Goal: Transaction & Acquisition: Purchase product/service

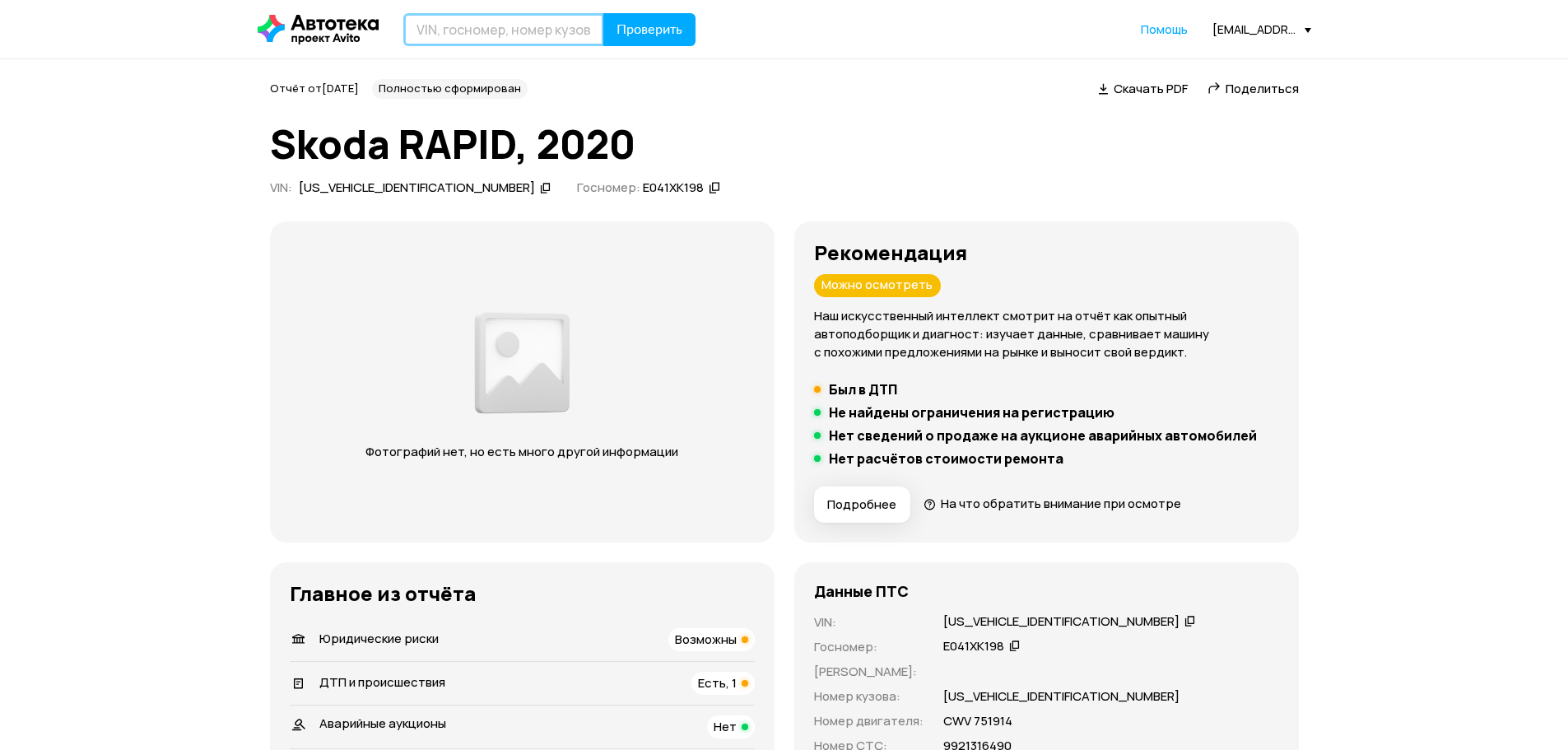
click at [515, 32] on input "text" at bounding box center [504, 29] width 200 height 33
paste input "[VEHICLE_IDENTIFICATION_NUMBER]"
type input "[VEHICLE_IDENTIFICATION_NUMBER]"
click at [649, 16] on button "Проверить" at bounding box center [649, 29] width 93 height 33
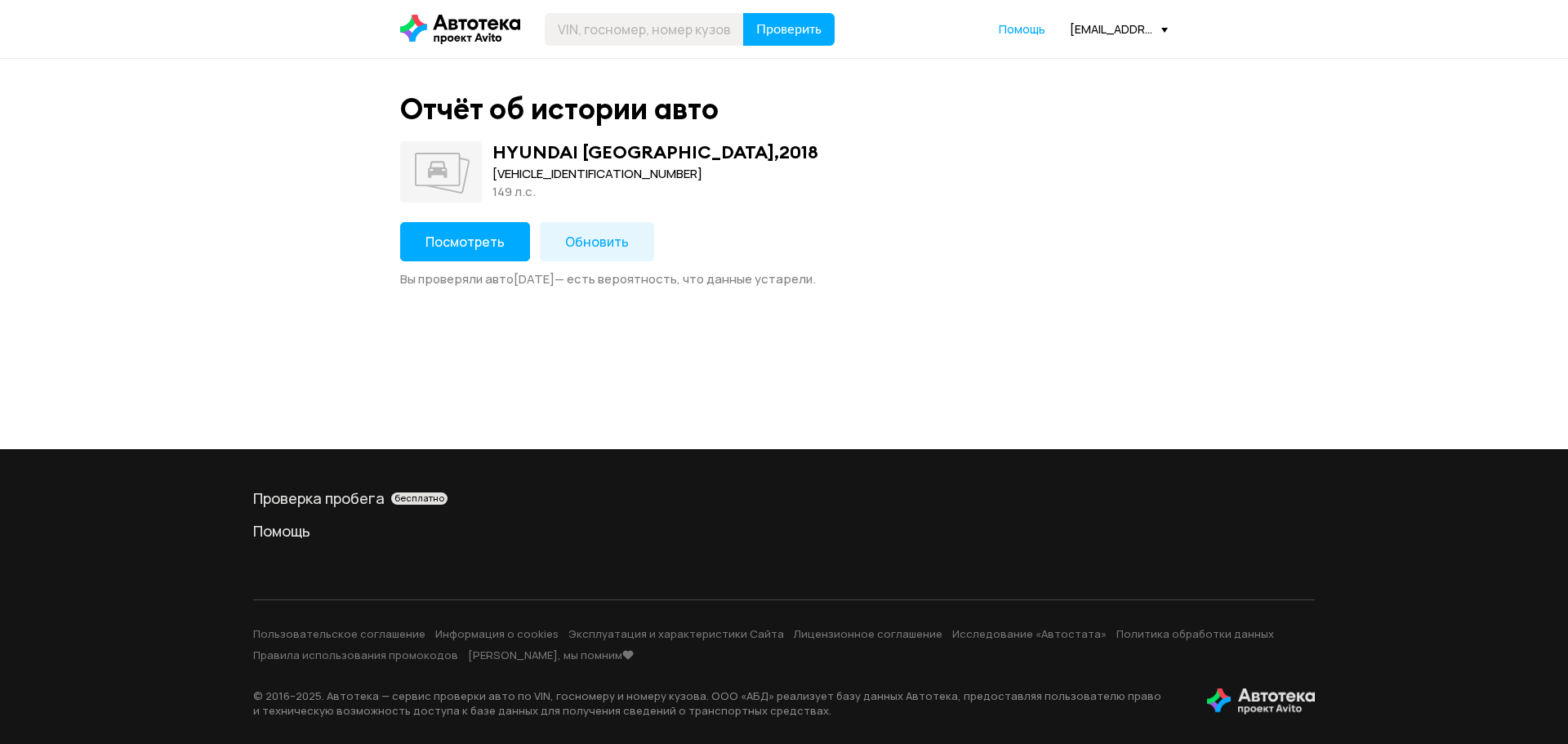
click at [482, 231] on button "Посмотреть" at bounding box center [465, 241] width 130 height 39
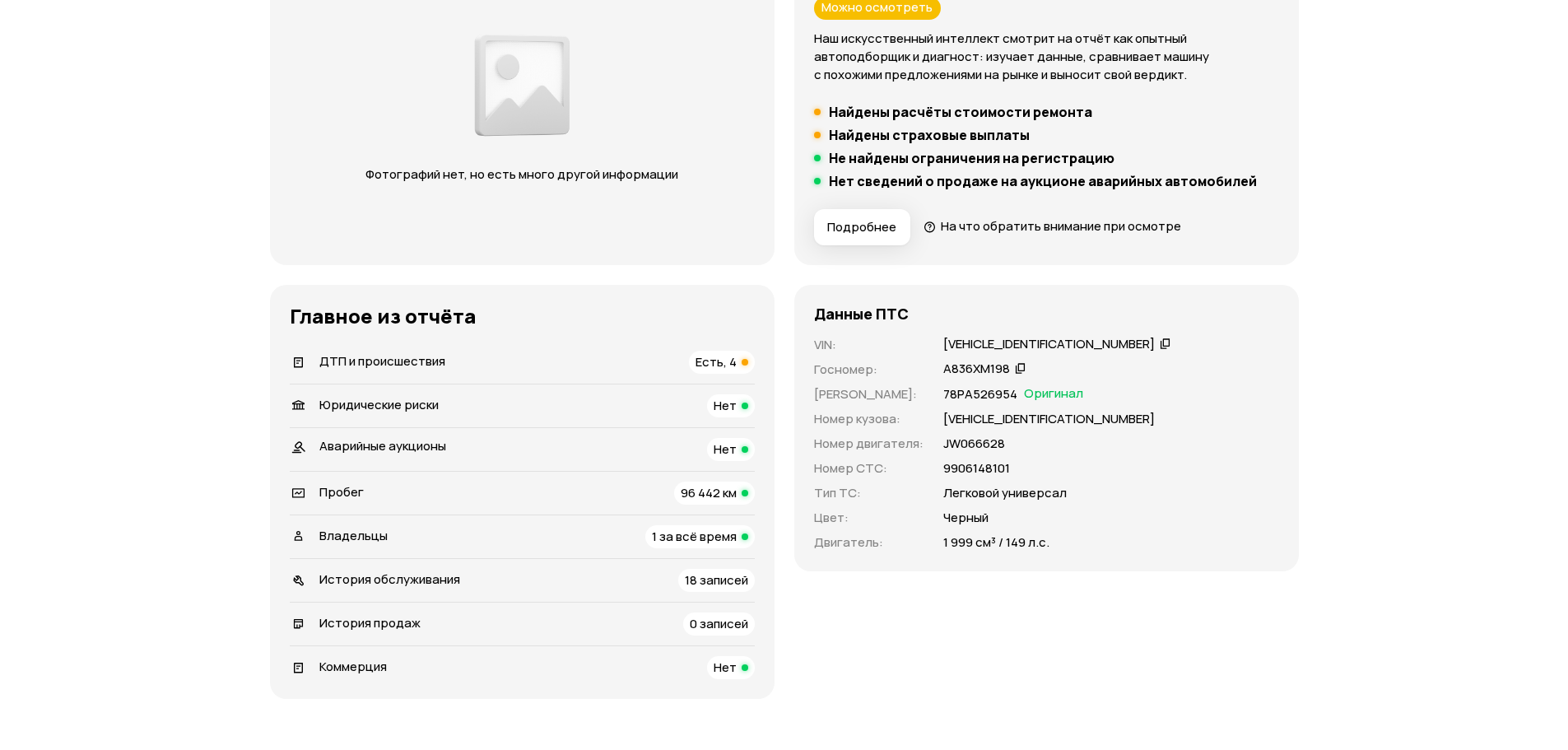
scroll to position [329, 0]
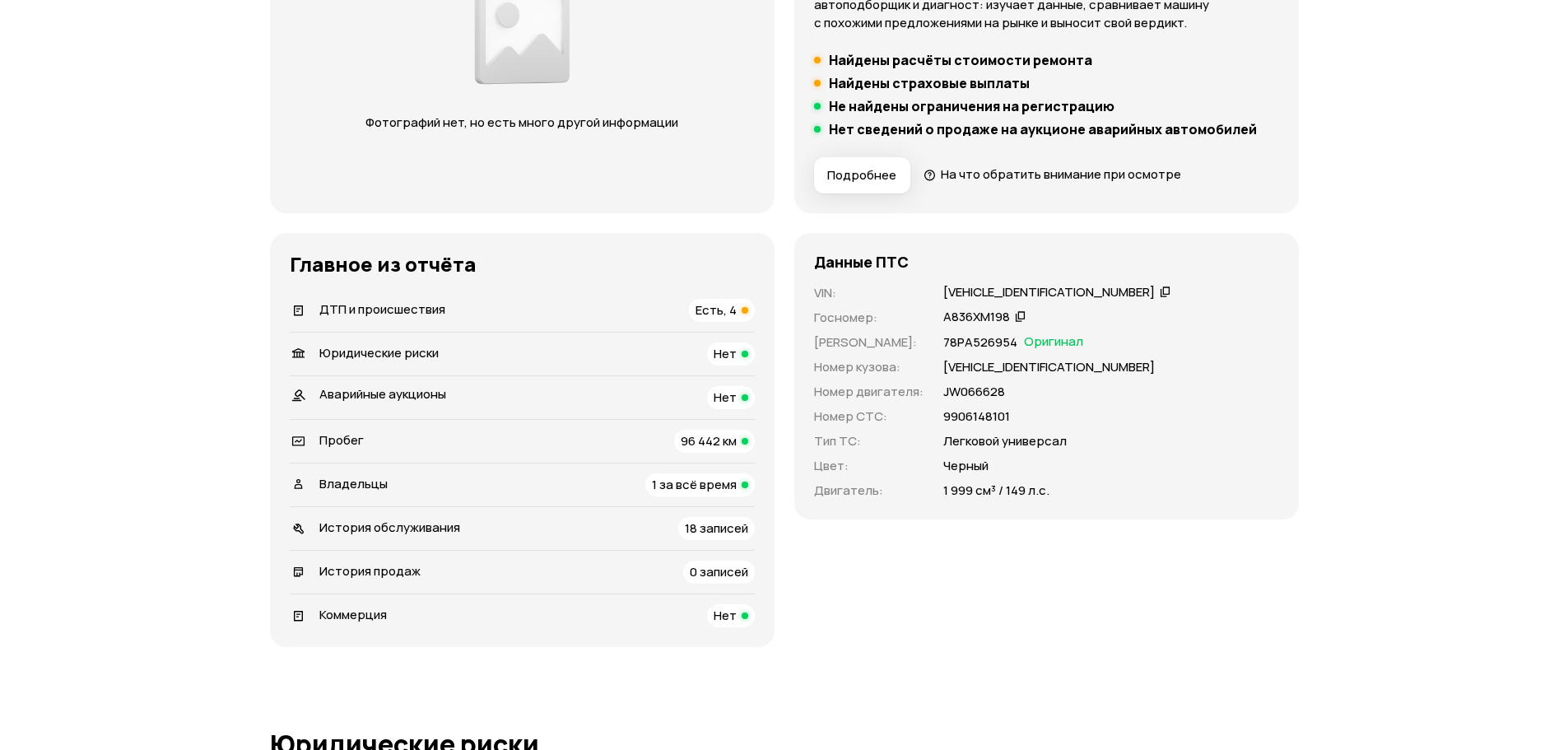
click at [974, 315] on div "А836ХМ198" at bounding box center [977, 317] width 67 height 17
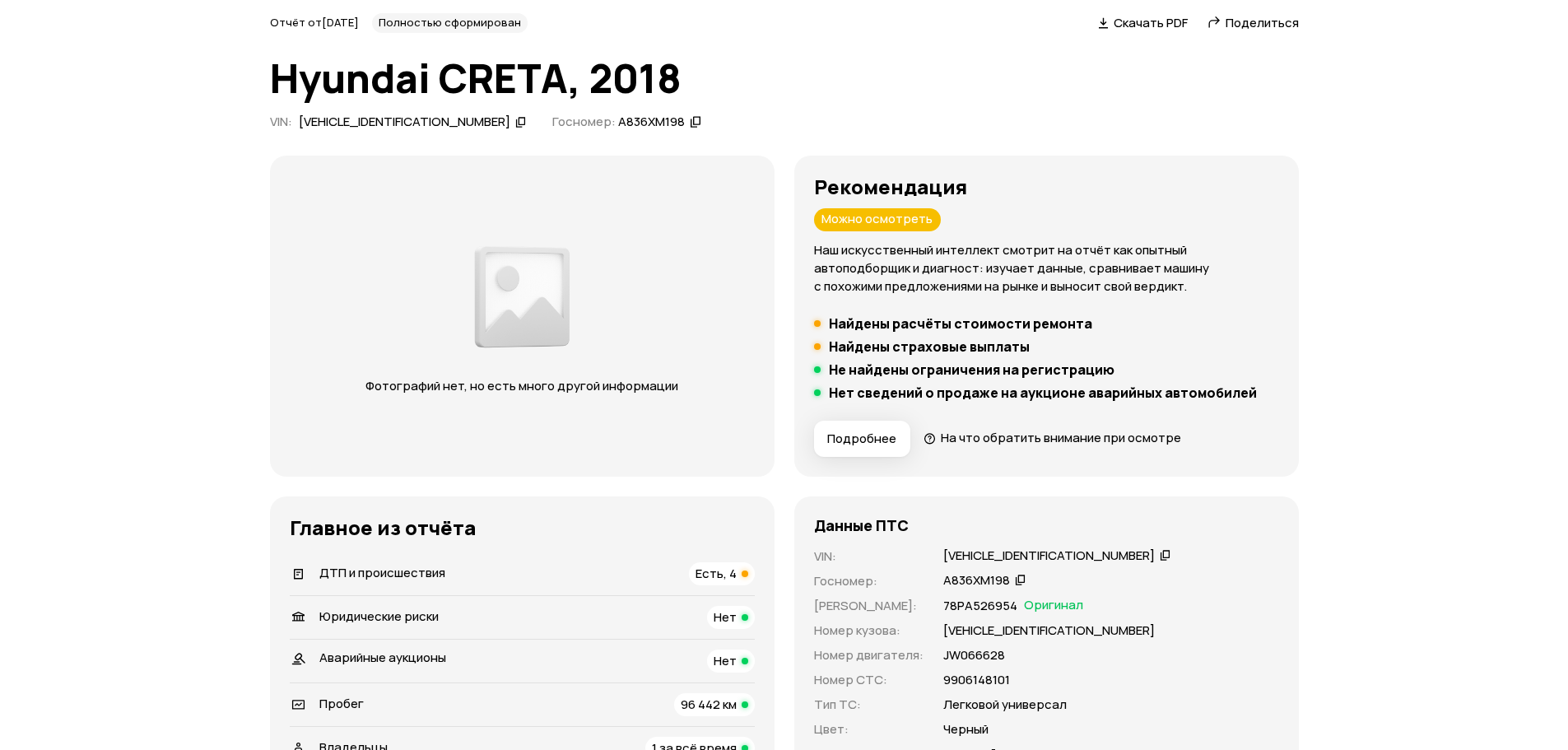
scroll to position [0, 0]
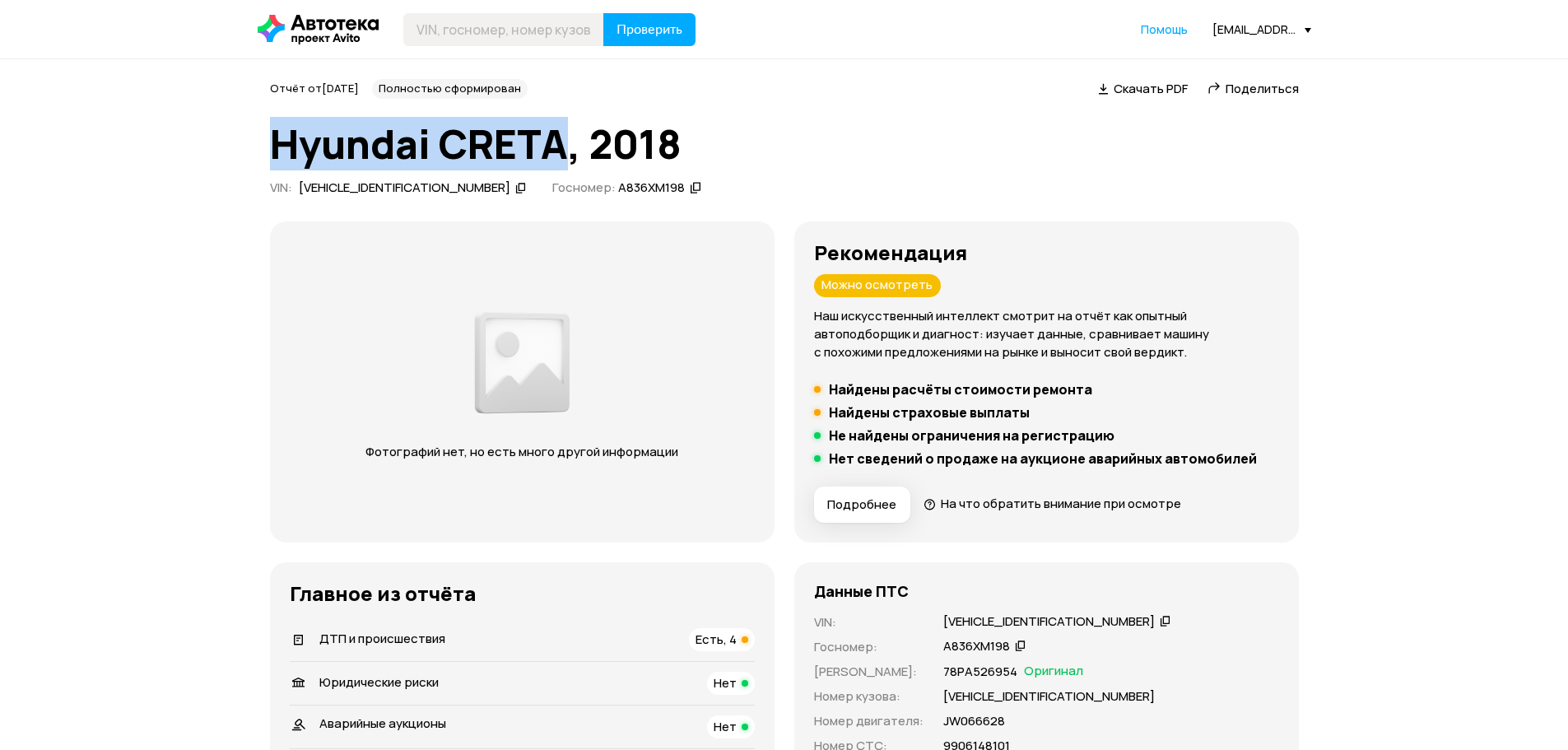
drag, startPoint x: 562, startPoint y: 141, endPoint x: 280, endPoint y: 157, distance: 282.5
click at [280, 157] on h1 "Hyundai CRETA, 2018" at bounding box center [784, 144] width 1029 height 45
copy h1 "Hyundai CRETA"
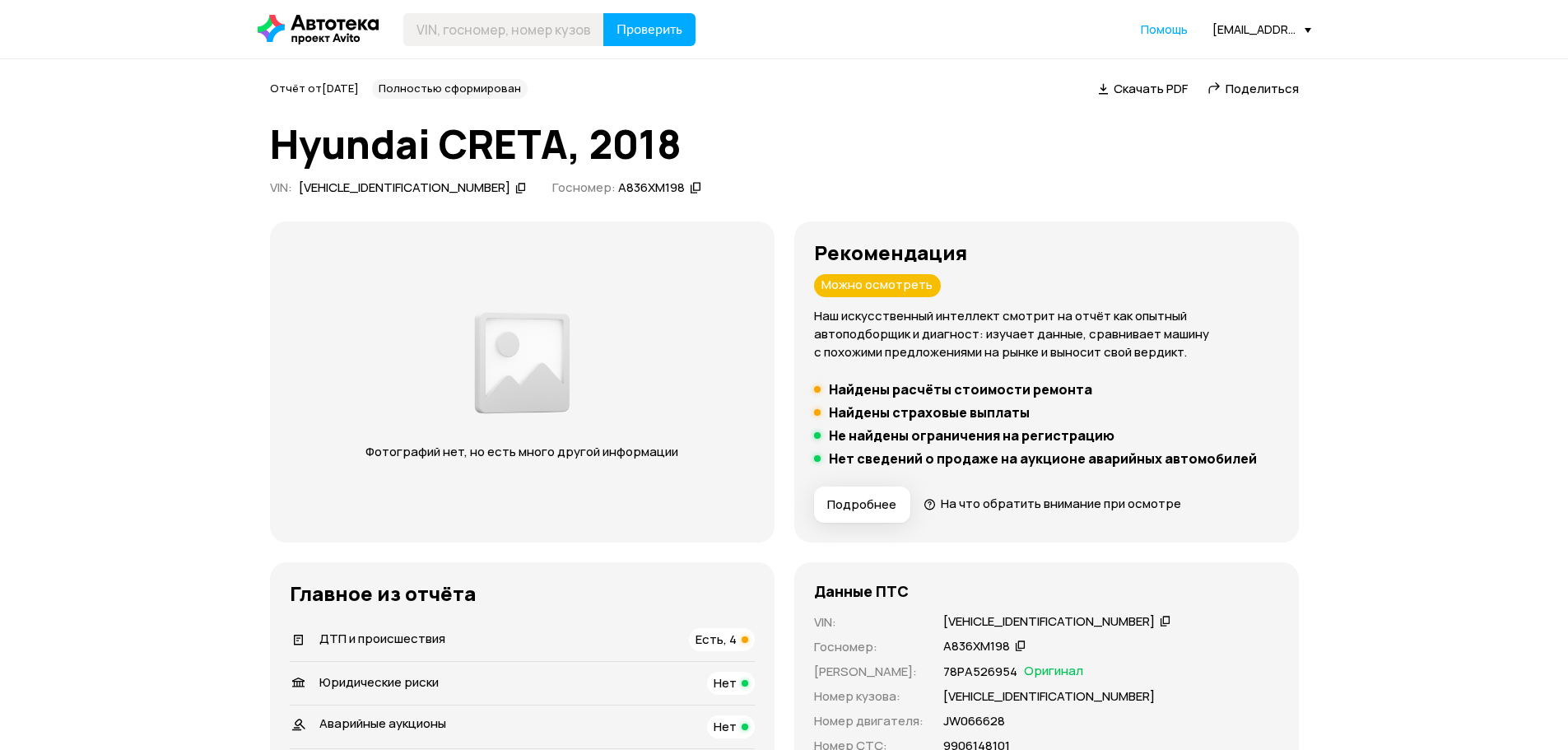
click at [1003, 624] on div "[VEHICLE_IDENTIFICATION_NUMBER]" at bounding box center [1049, 622] width 212 height 17
click at [1002, 622] on div "[VEHICLE_IDENTIFICATION_NUMBER]" at bounding box center [1049, 622] width 212 height 17
click at [503, 32] on input "text" at bounding box center [504, 29] width 200 height 33
paste input "[VEHICLE_IDENTIFICATION_NUMBER]"
type input "[VEHICLE_IDENTIFICATION_NUMBER]"
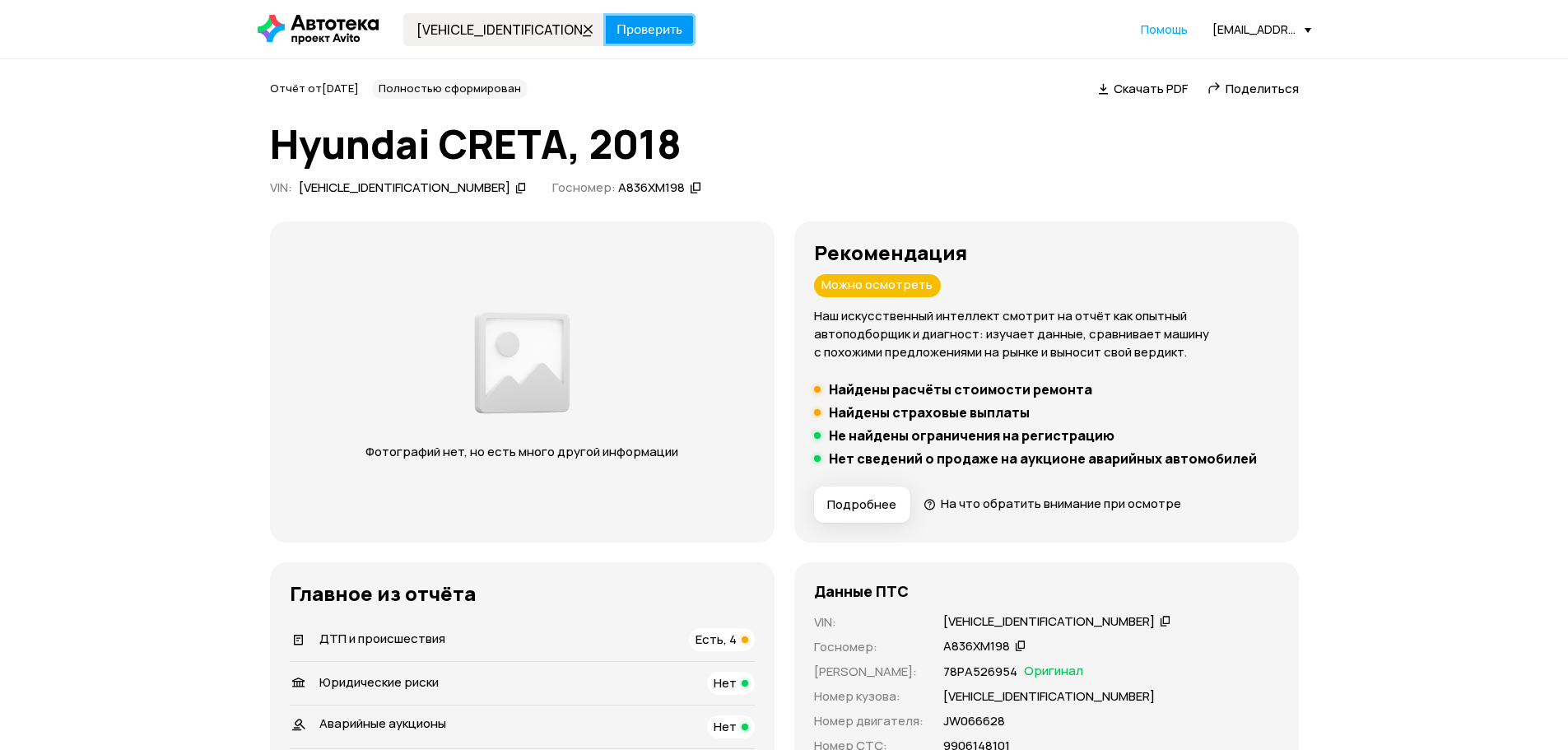
click at [663, 27] on span "Проверить" at bounding box center [649, 29] width 66 height 13
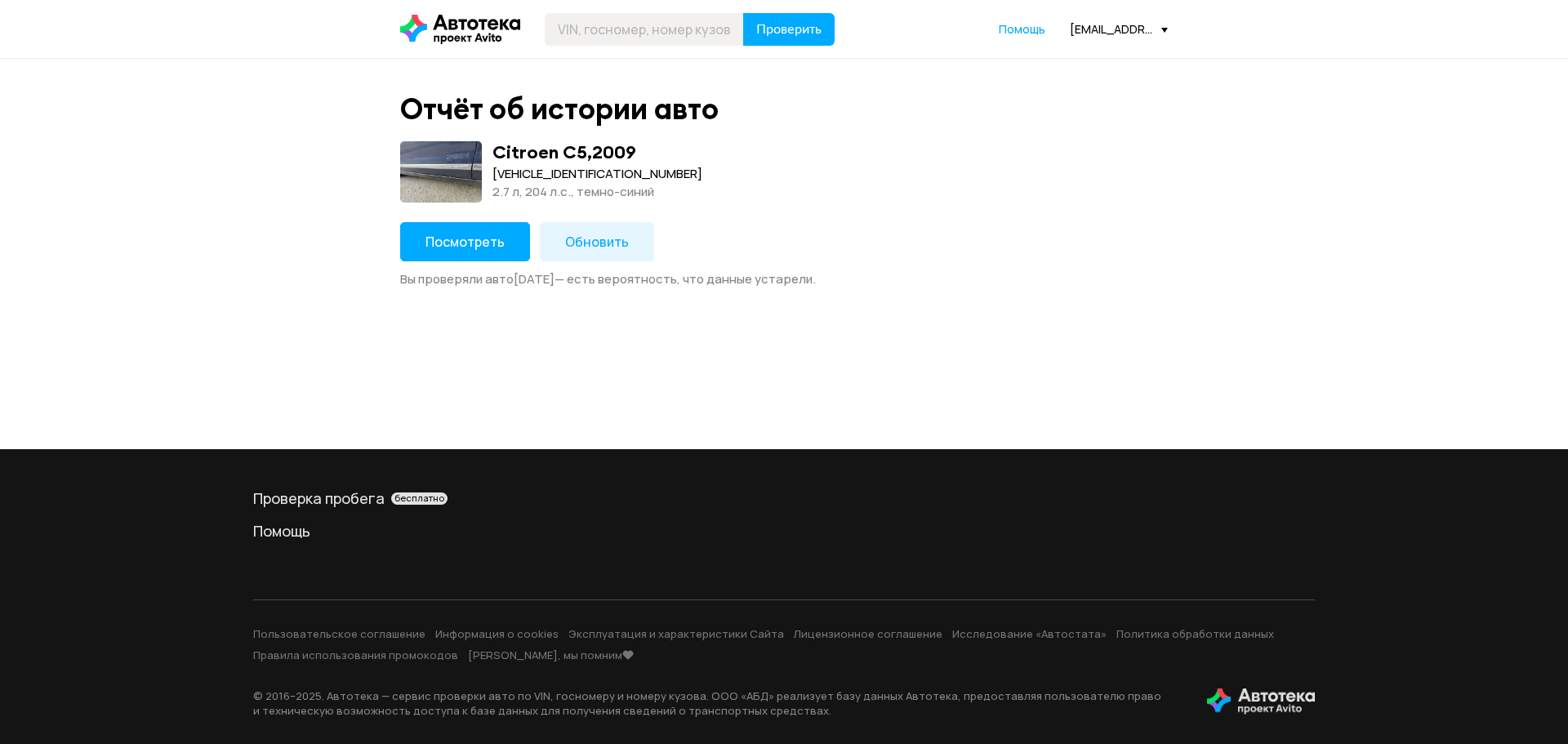
click at [475, 239] on span "Посмотреть" at bounding box center [465, 241] width 79 height 18
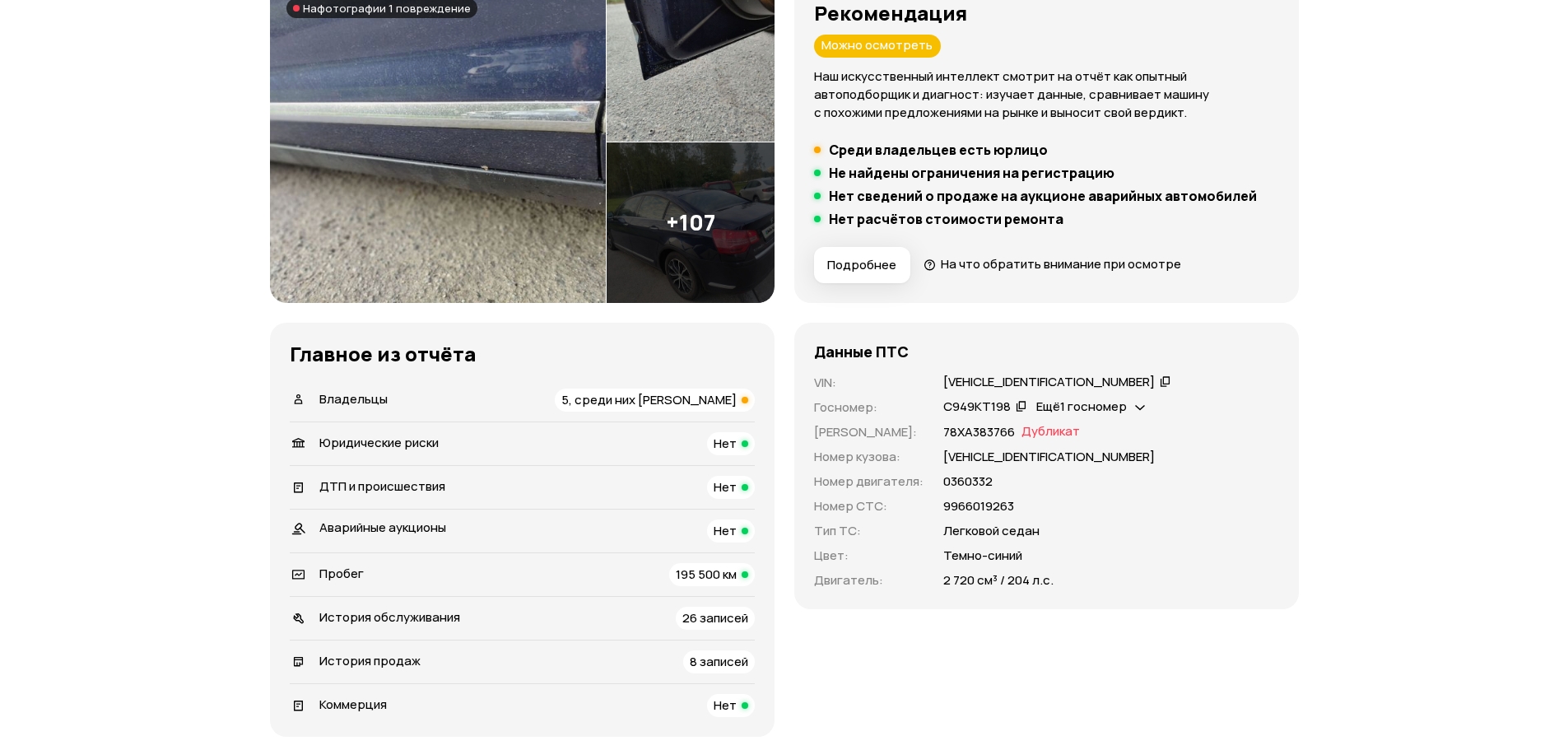
scroll to position [247, 0]
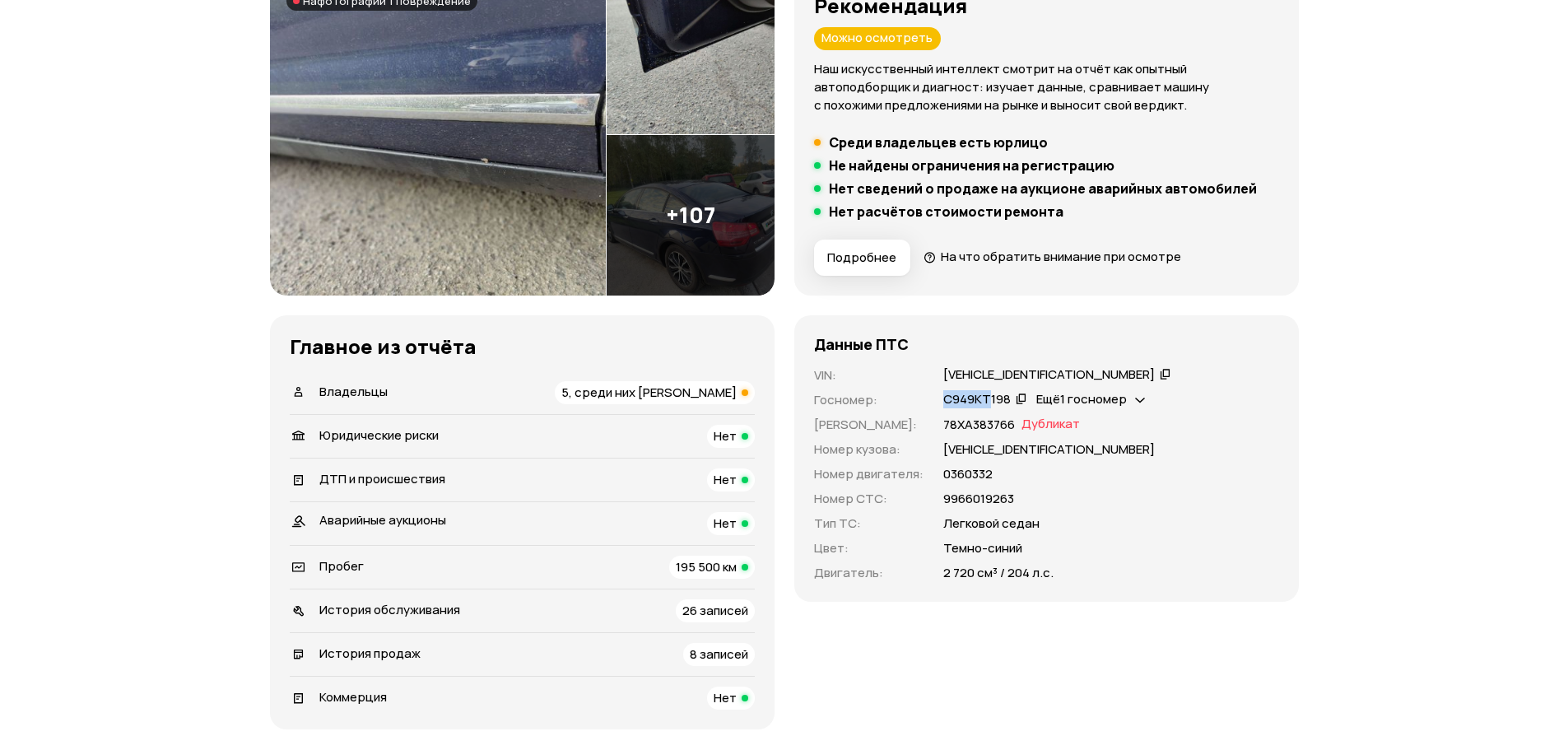
drag, startPoint x: 929, startPoint y: 394, endPoint x: 988, endPoint y: 405, distance: 60.0
click at [988, 405] on div "VIN : [VEHICLE_IDENTIFICATION_NUMBER]   Госномер : С949КТ198   Ещё 1 госномер  …" at bounding box center [1046, 475] width 465 height 216
click at [973, 496] on p "9966019263" at bounding box center [979, 499] width 71 height 18
copy p "9966019263"
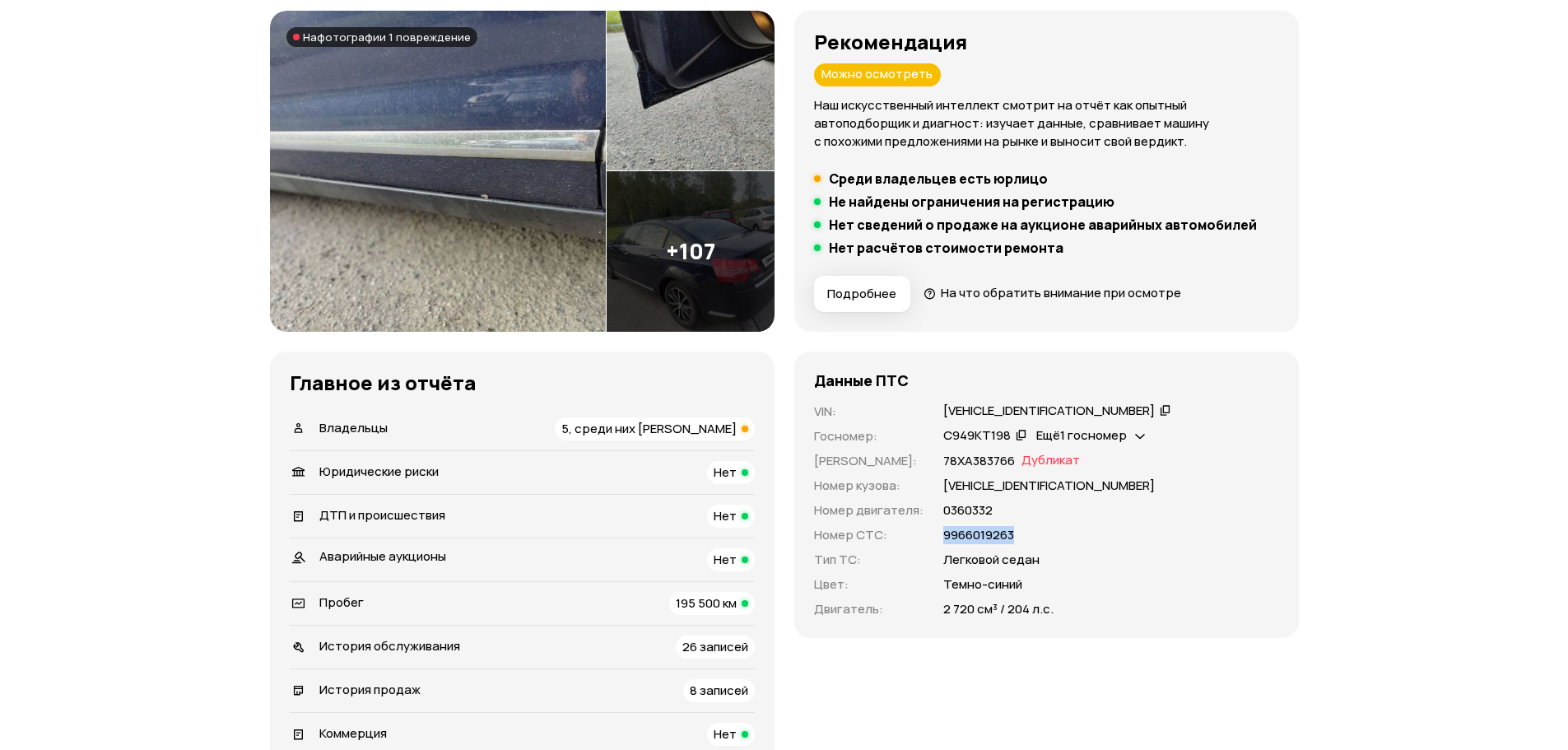
scroll to position [0, 0]
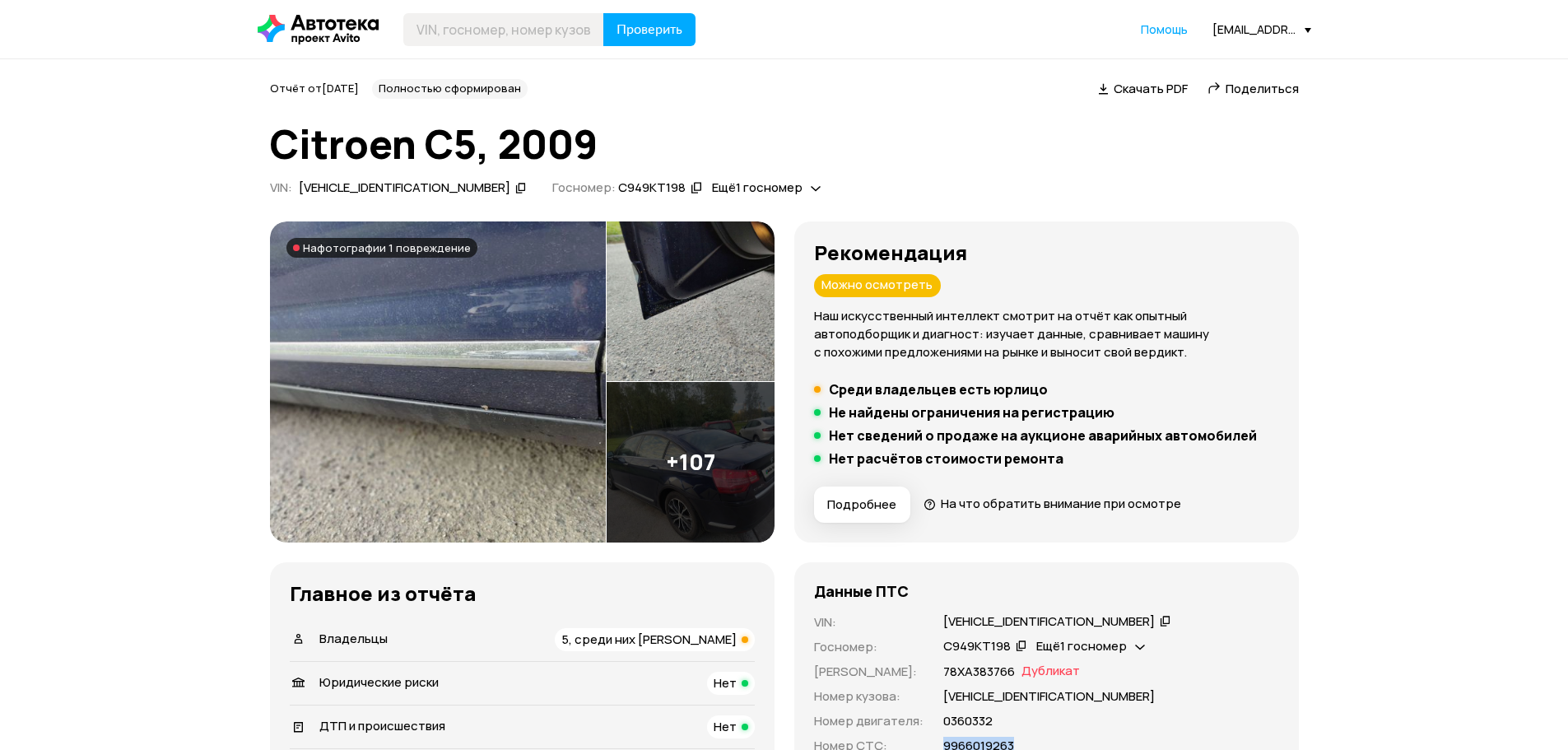
click at [1251, 33] on div "[EMAIL_ADDRESS][DOMAIN_NAME]" at bounding box center [1261, 29] width 99 height 15
click at [1212, 59] on span "Отчёты" at bounding box center [1189, 58] width 55 height 20
